Goal: Navigation & Orientation: Find specific page/section

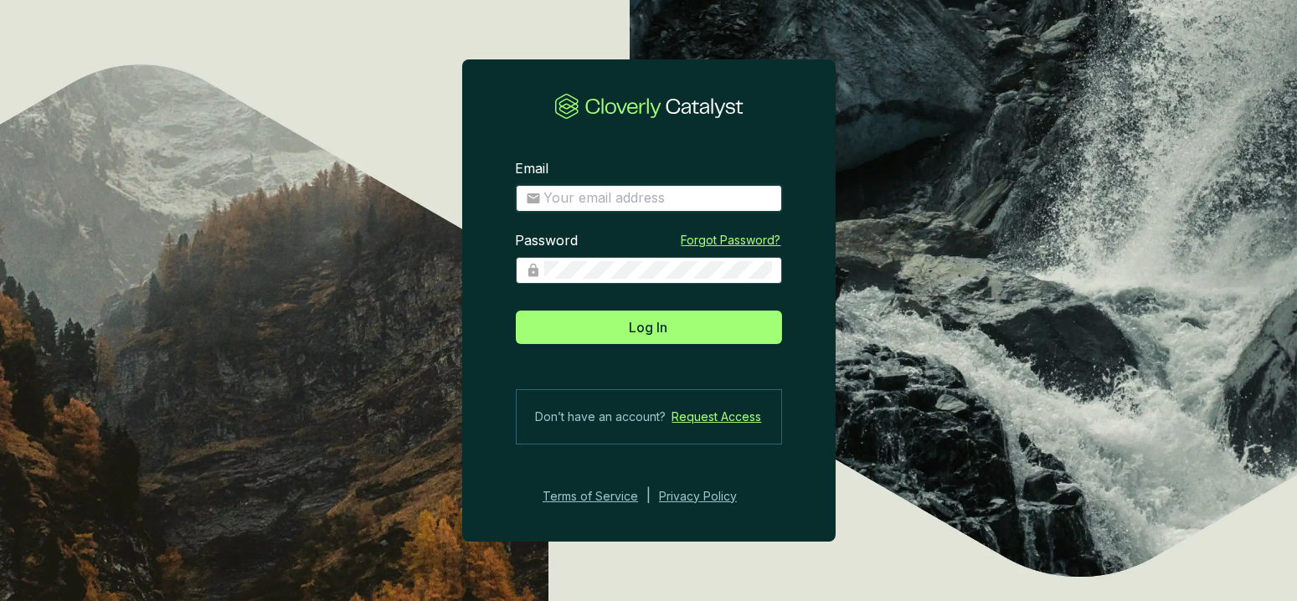
type input "[PERSON_NAME][EMAIL_ADDRESS][DOMAIN_NAME]"
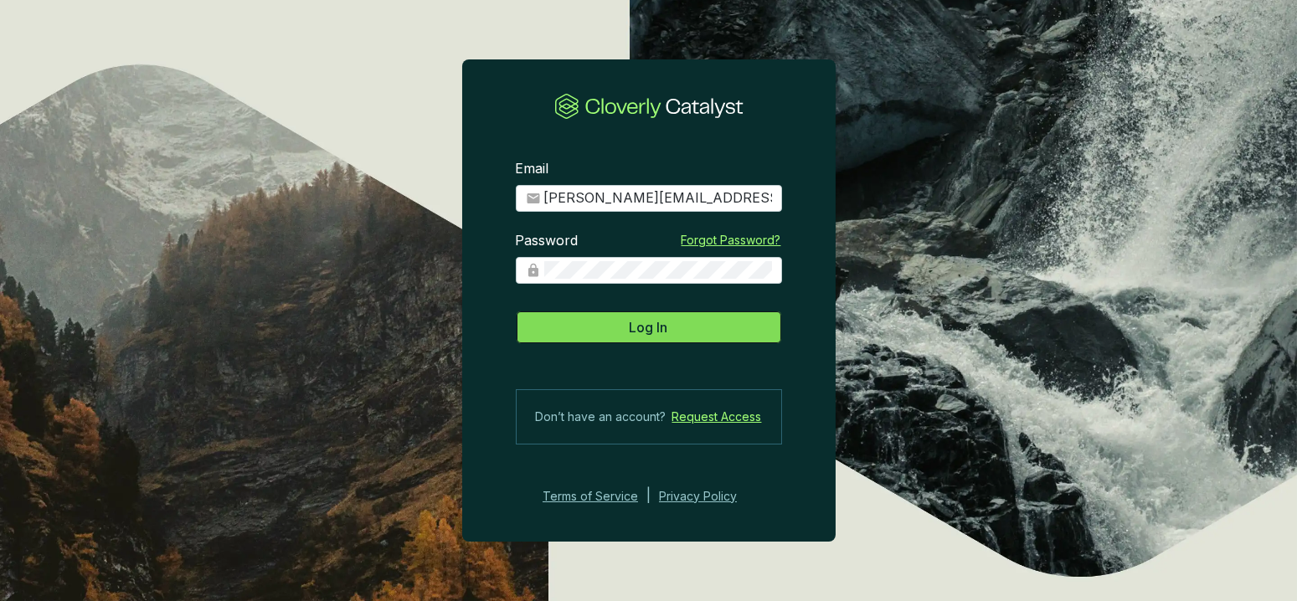
click at [667, 336] on span "Log In" at bounding box center [649, 327] width 39 height 20
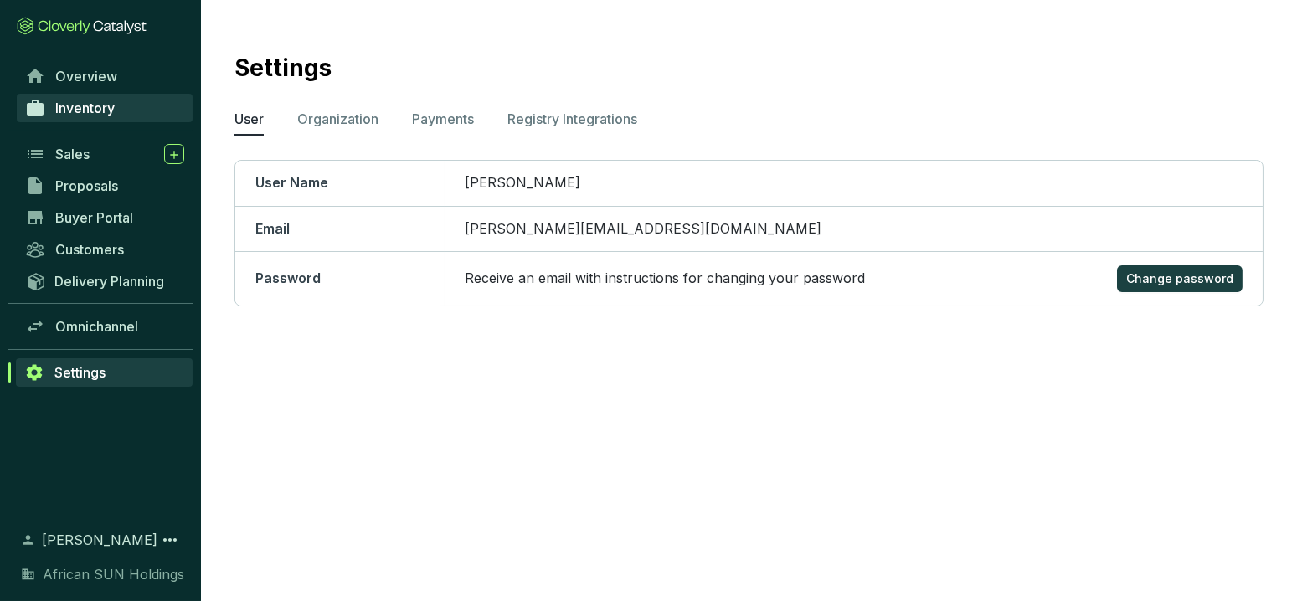
click at [121, 113] on link "Inventory" at bounding box center [105, 108] width 176 height 28
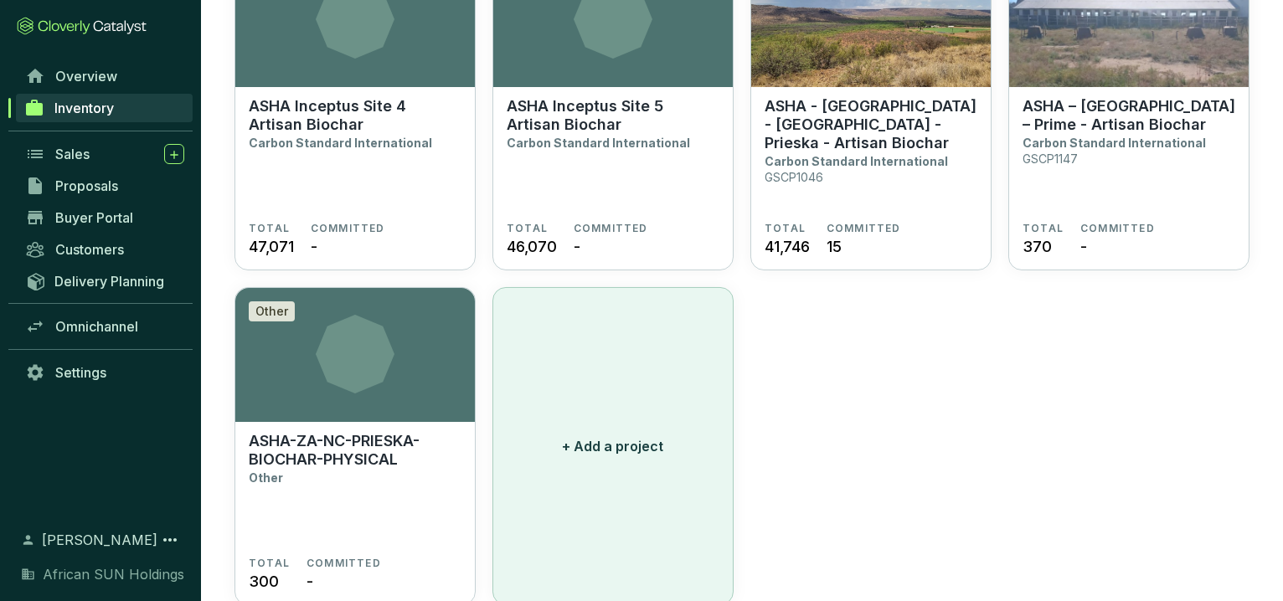
scroll to position [1256, 0]
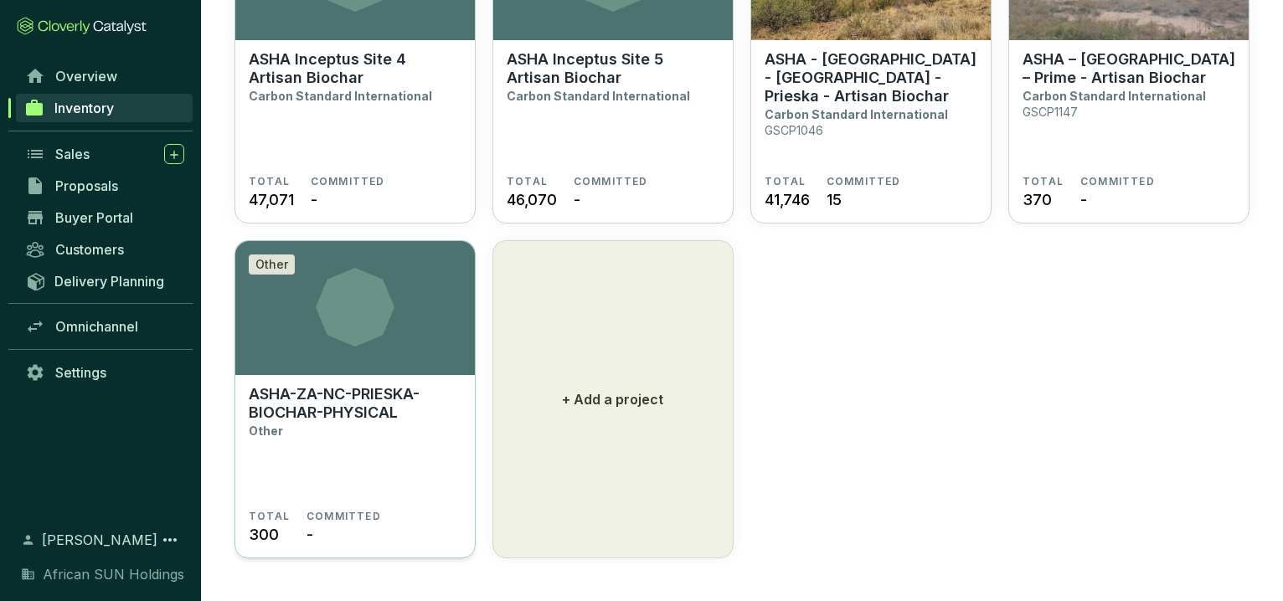
click at [373, 355] on section "Other" at bounding box center [355, 308] width 240 height 134
